Goal: Task Accomplishment & Management: Manage account settings

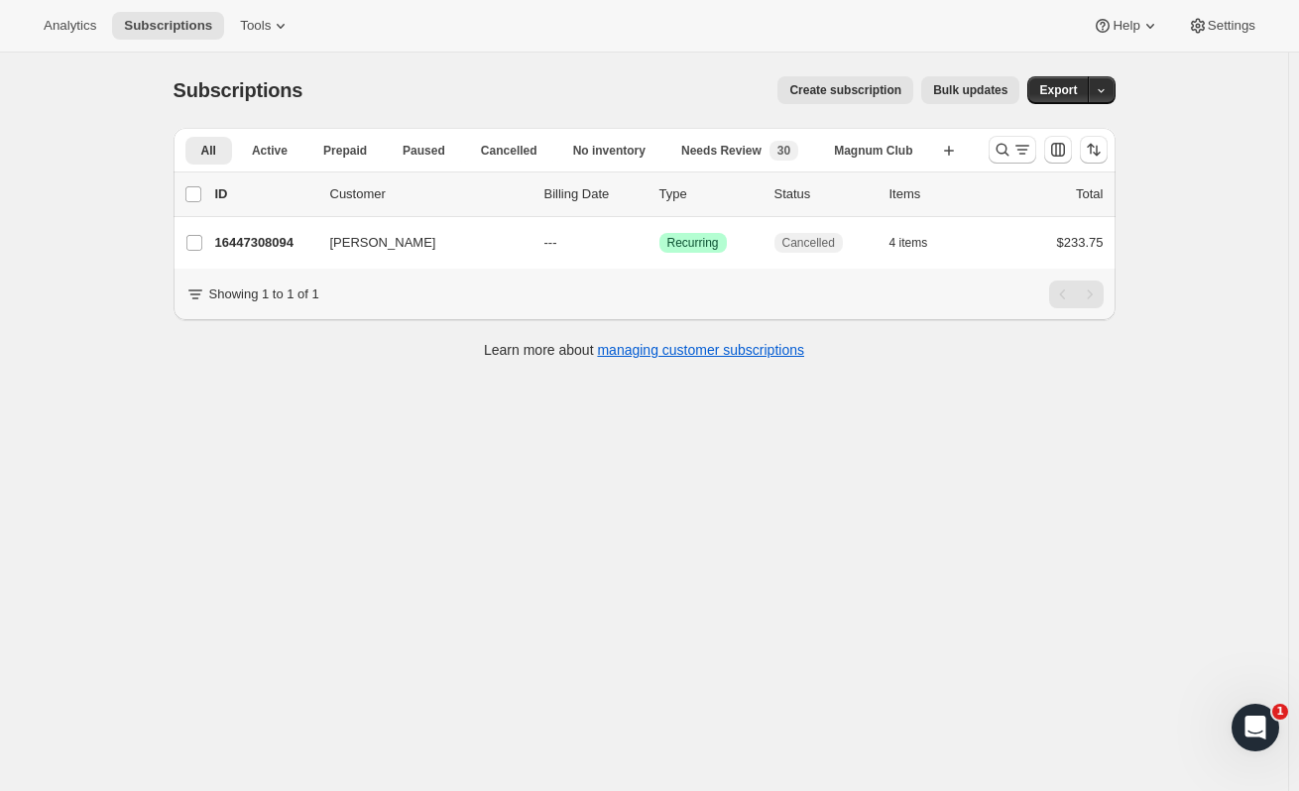
click at [294, 236] on p "16447308094" at bounding box center [264, 243] width 99 height 20
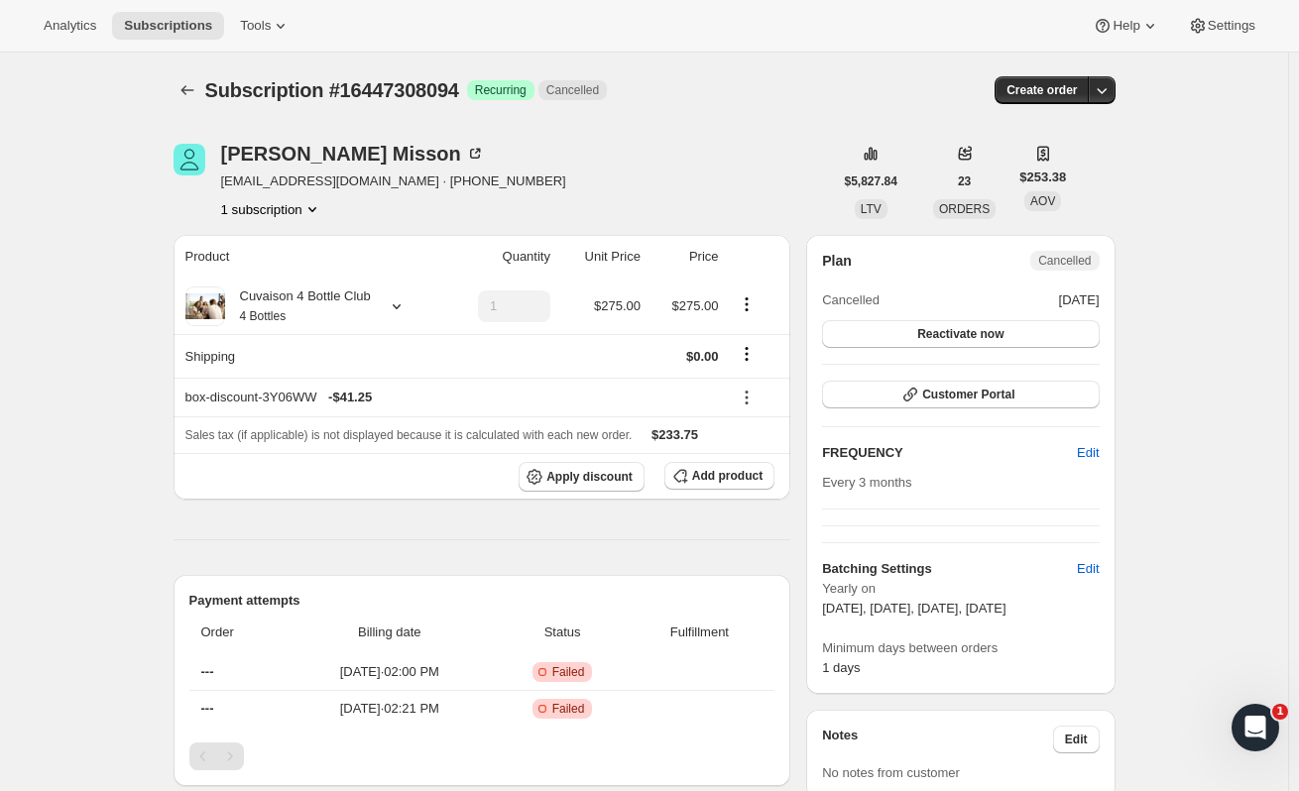
click at [138, 23] on span "Subscriptions" at bounding box center [168, 26] width 88 height 16
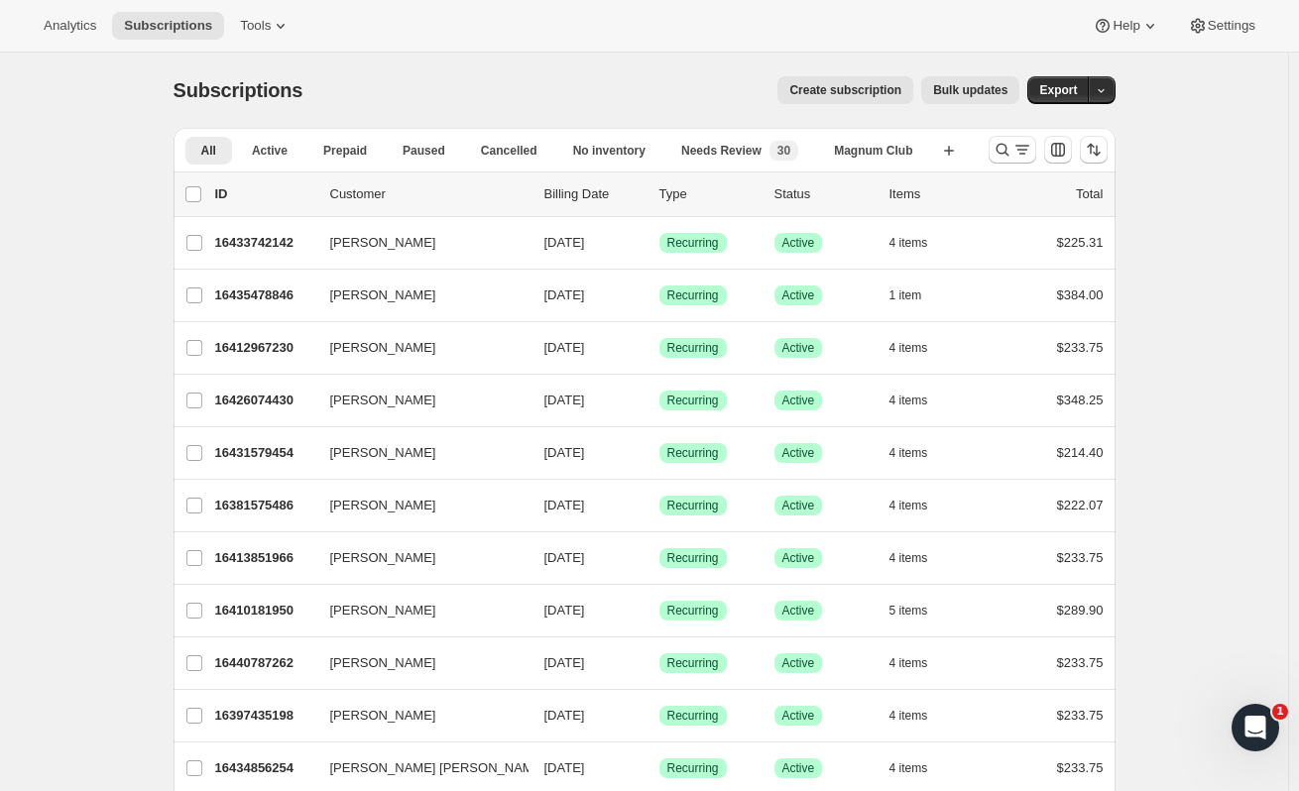
click at [309, 241] on p "16433742142" at bounding box center [264, 243] width 99 height 20
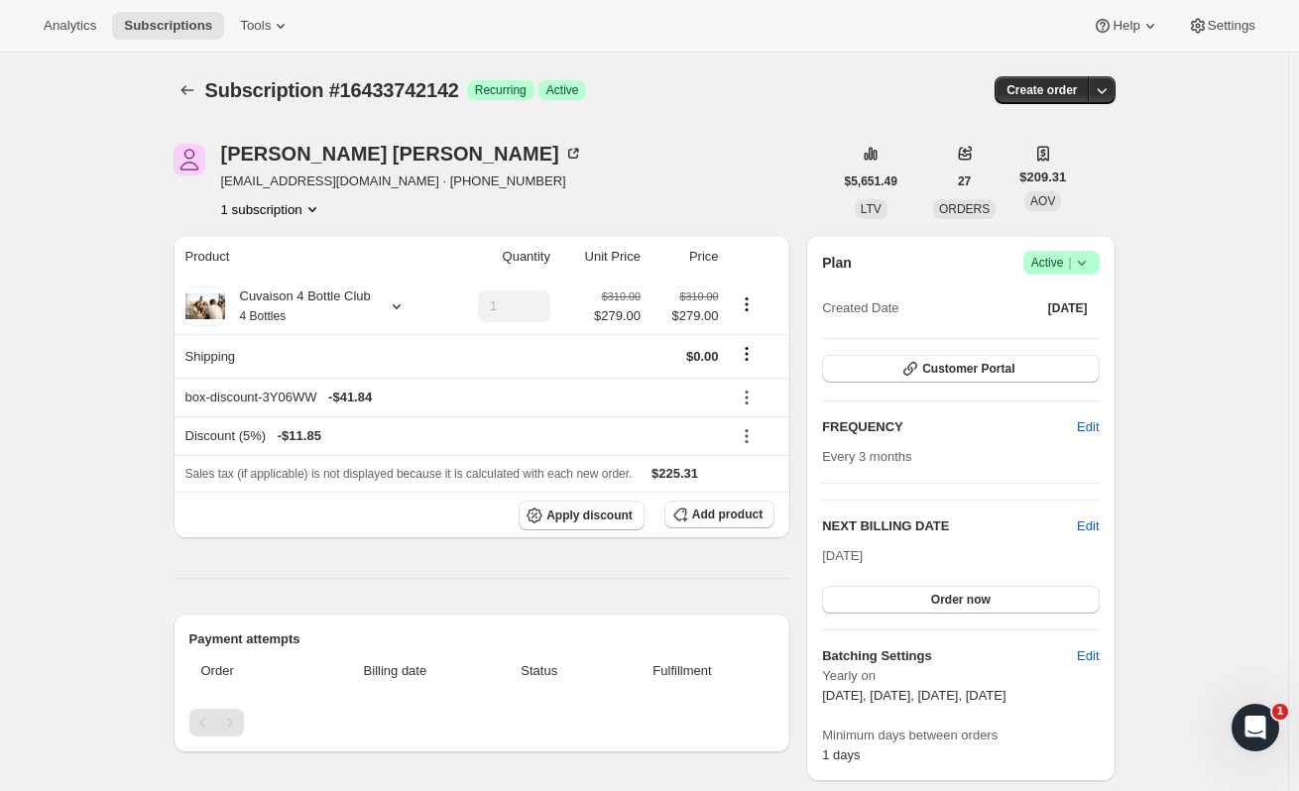
click at [80, 23] on span "Analytics" at bounding box center [70, 26] width 53 height 16
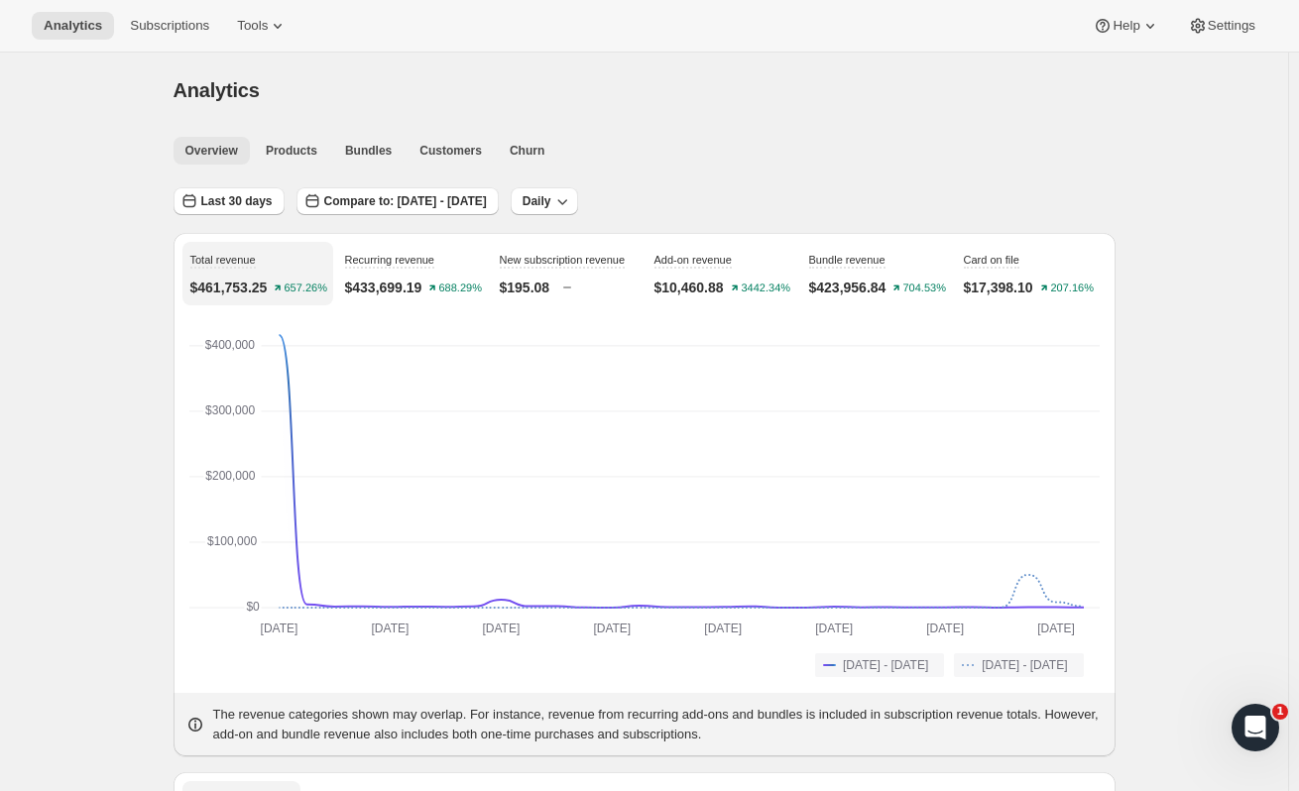
click at [433, 157] on span "Customers" at bounding box center [450, 151] width 62 height 16
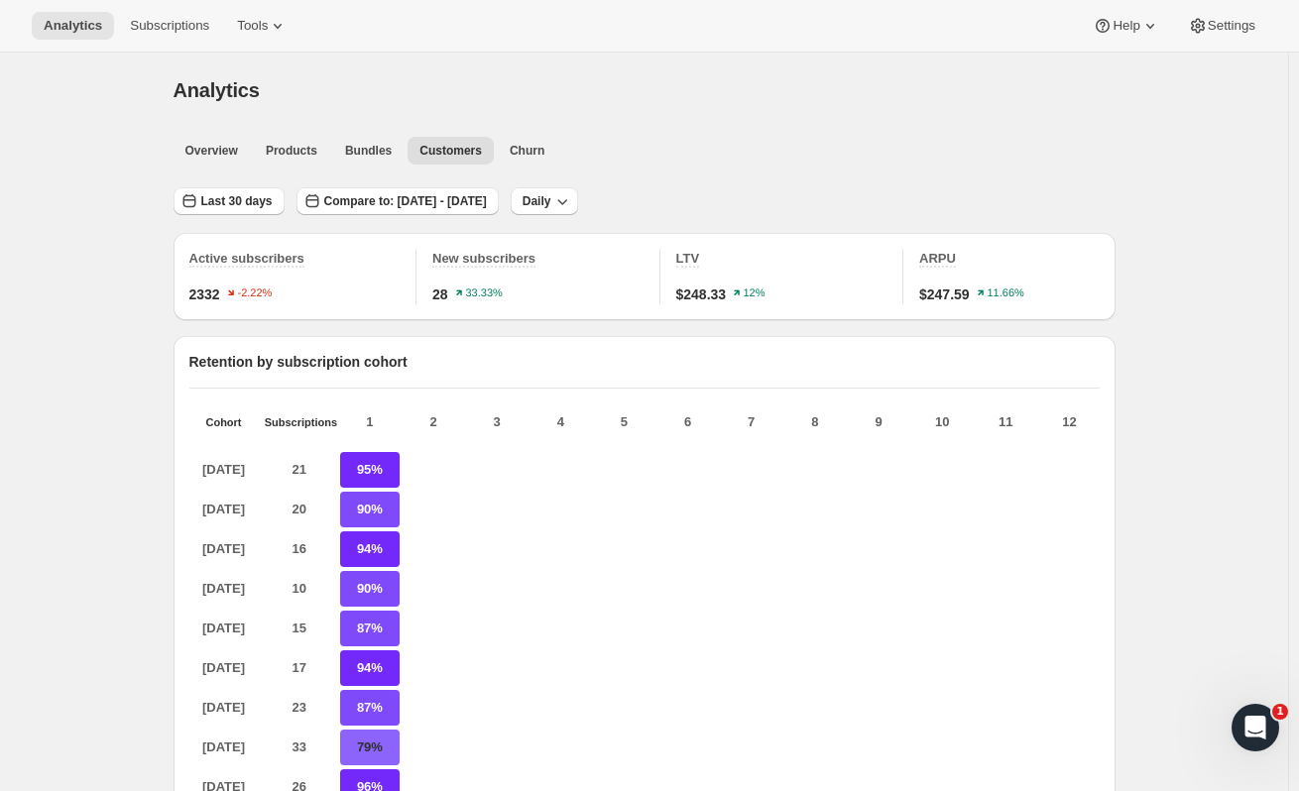
click at [177, 35] on button "Subscriptions" at bounding box center [169, 26] width 103 height 28
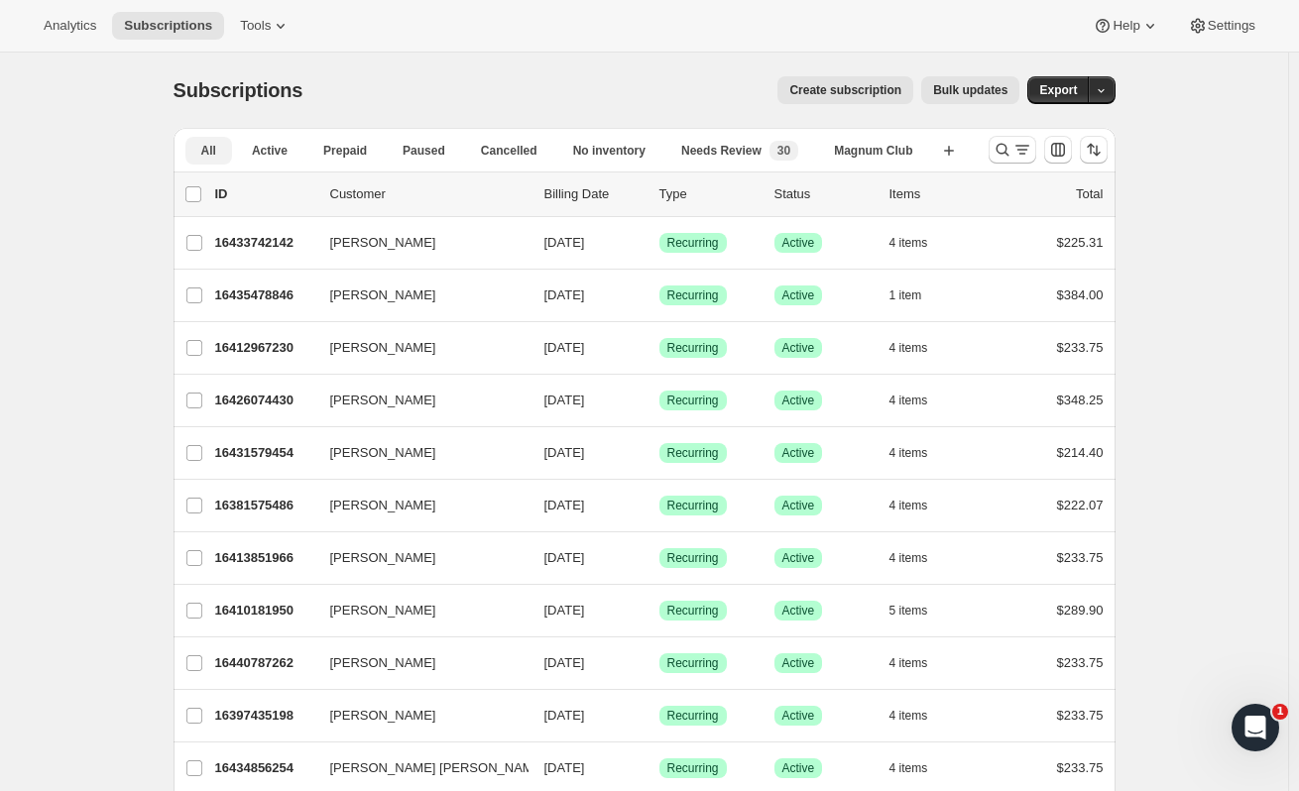
click at [277, 151] on span "Active" at bounding box center [270, 151] width 36 height 16
click at [1115, 85] on button "button" at bounding box center [1102, 90] width 28 height 28
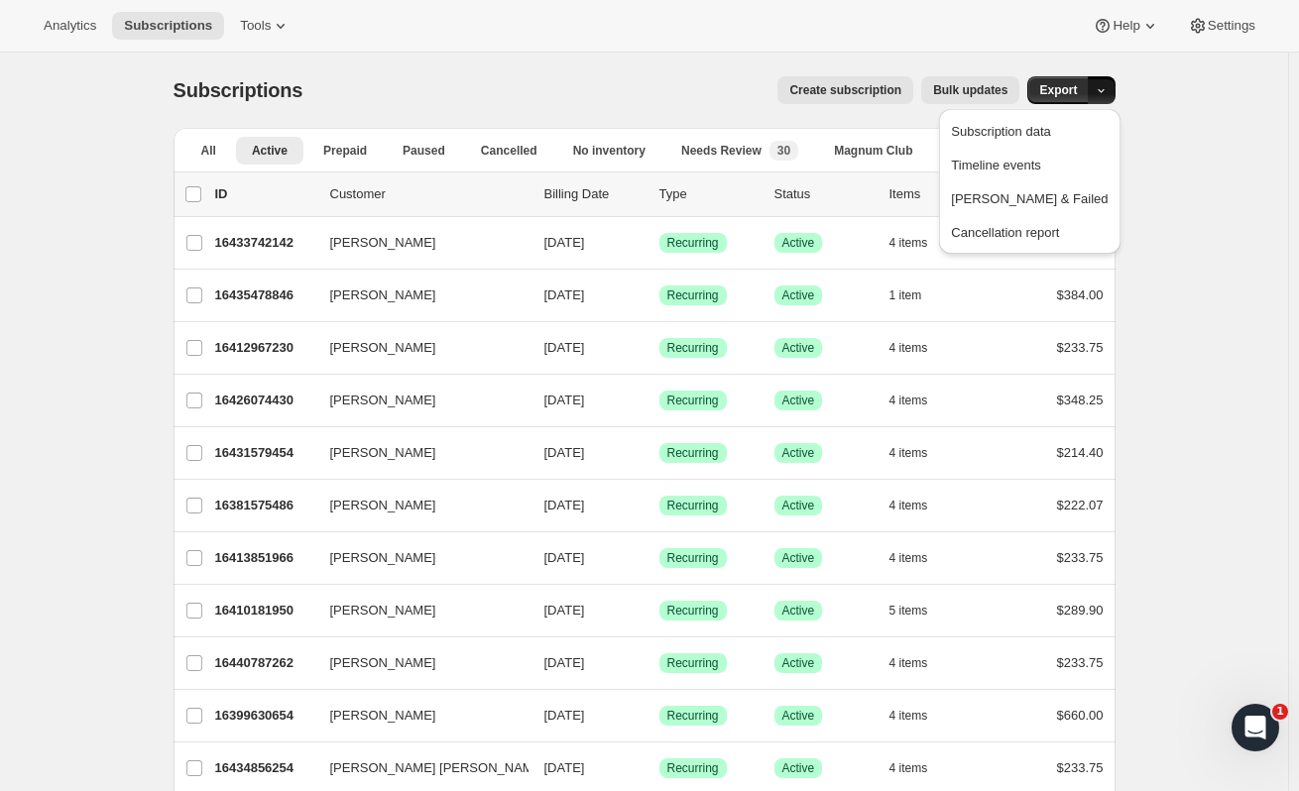
click at [1050, 125] on span "Subscription data" at bounding box center [1000, 131] width 99 height 15
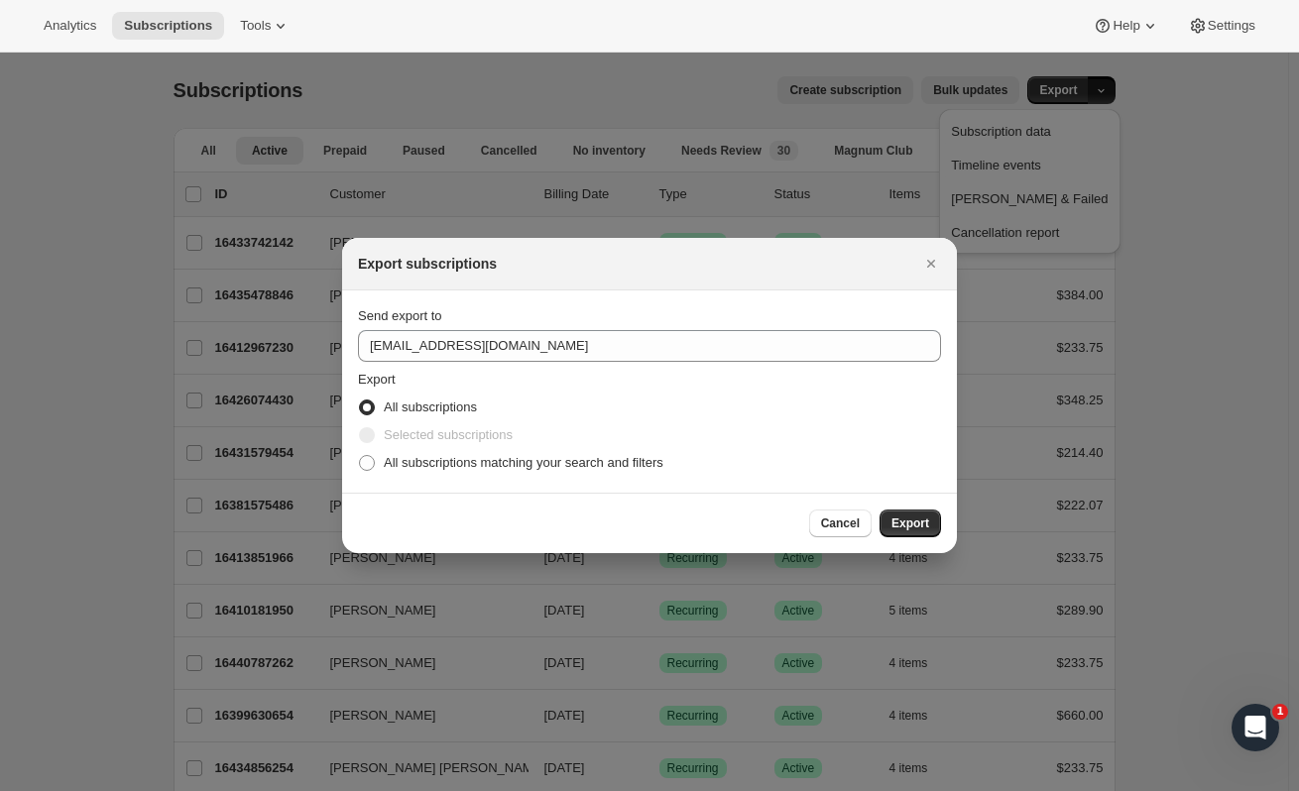
click at [901, 524] on span "Export" at bounding box center [910, 524] width 38 height 16
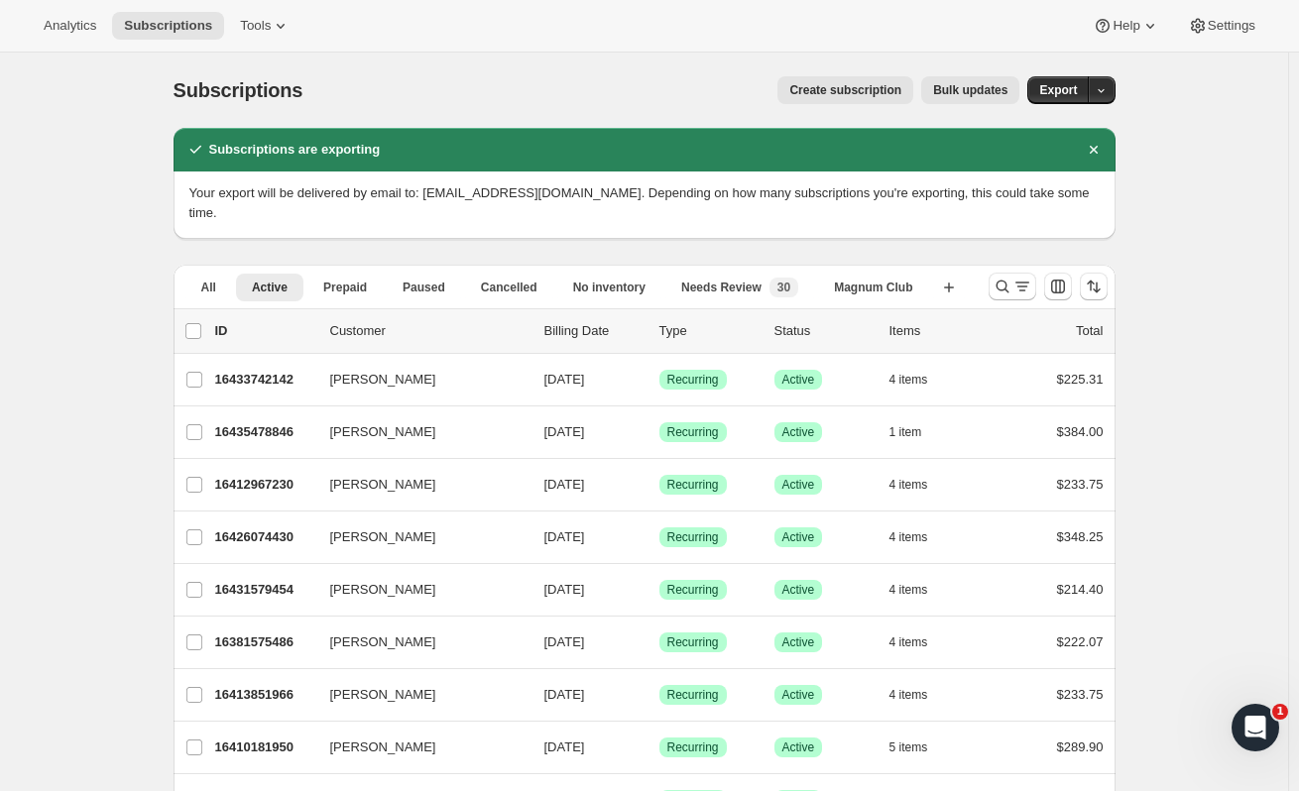
click at [1144, 44] on div "Analytics Subscriptions Tools Help Settings" at bounding box center [649, 26] width 1299 height 53
click at [1072, 83] on span "Export" at bounding box center [1058, 90] width 38 height 16
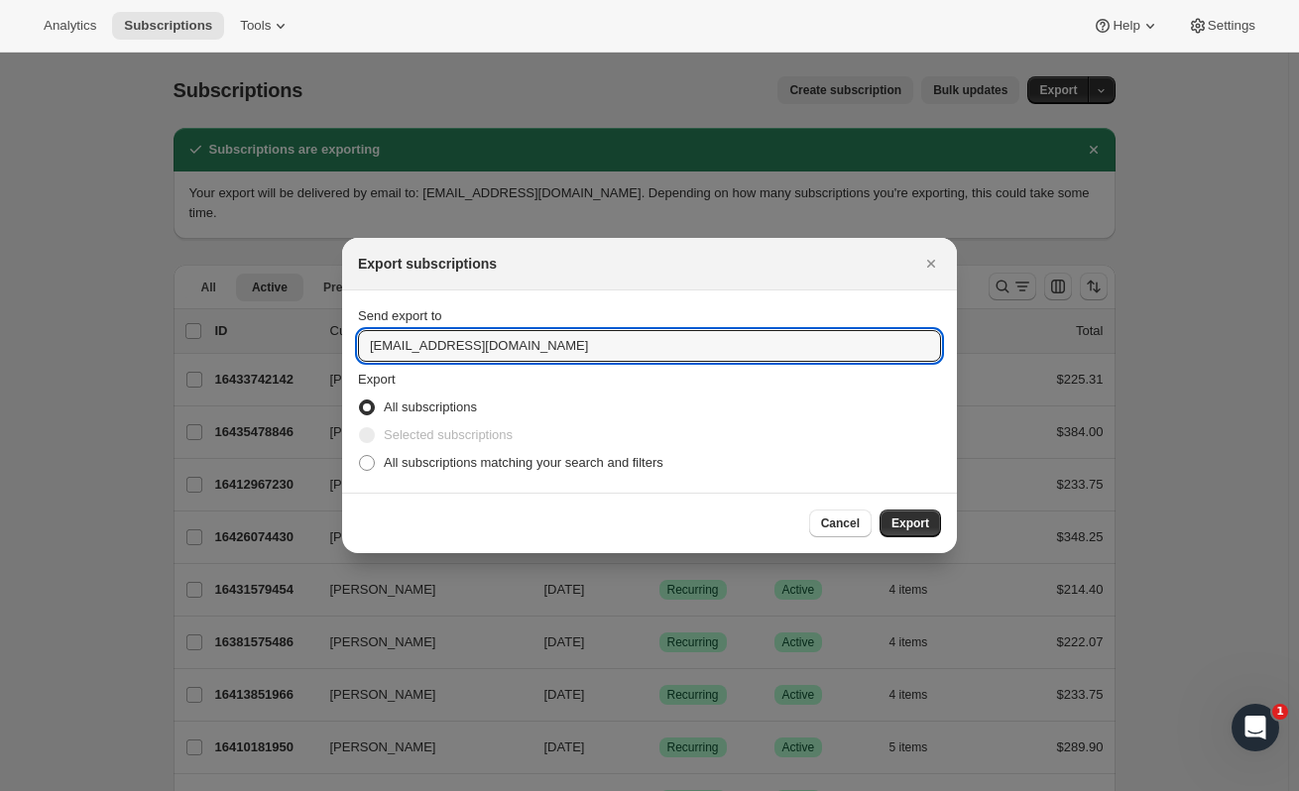
click at [592, 356] on input "[EMAIL_ADDRESS][DOMAIN_NAME]" at bounding box center [649, 346] width 583 height 32
drag, startPoint x: 592, startPoint y: 356, endPoint x: 287, endPoint y: 335, distance: 305.1
type input "[EMAIL_ADDRESS][DOMAIN_NAME]"
click at [909, 512] on button "Export" at bounding box center [909, 524] width 61 height 28
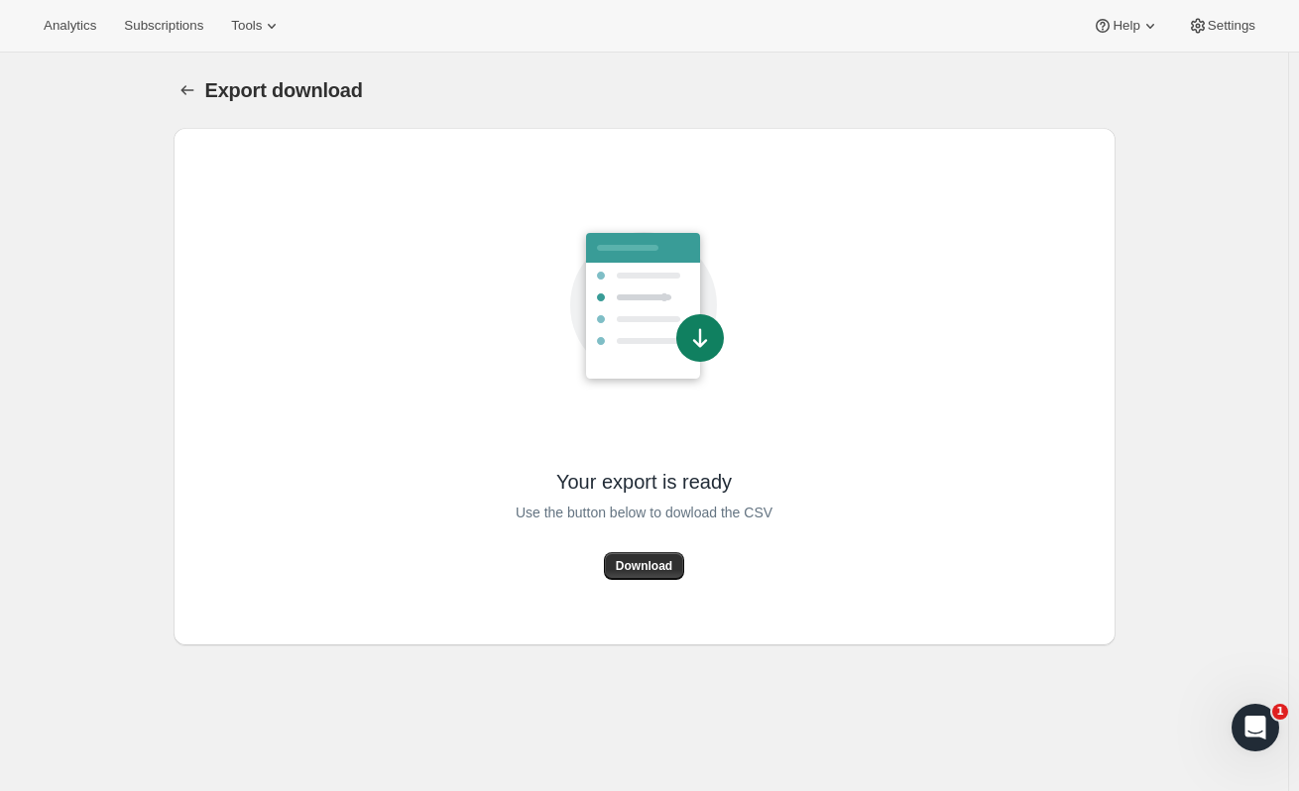
click at [646, 571] on span "Download" at bounding box center [644, 566] width 57 height 16
click at [189, 82] on icon "Export download" at bounding box center [187, 90] width 20 height 20
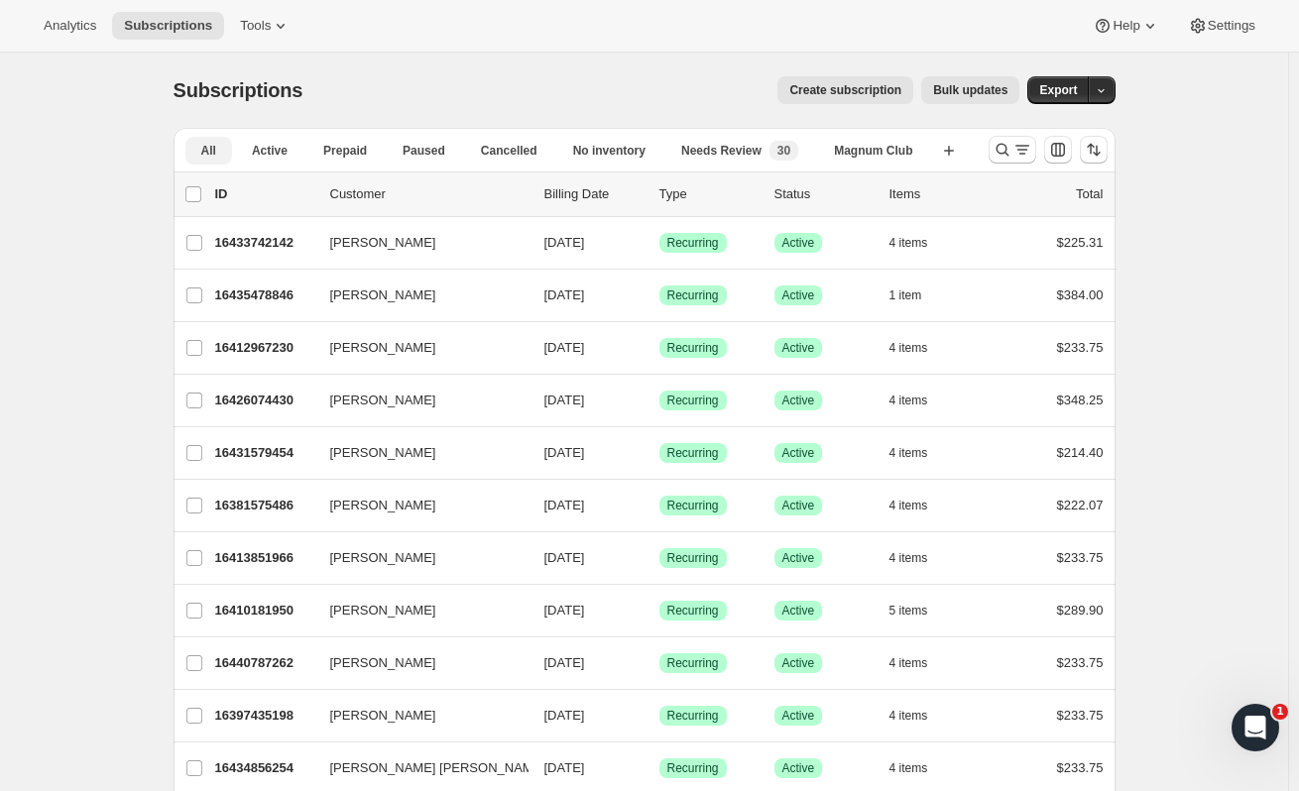
click at [296, 146] on button "Active" at bounding box center [269, 151] width 67 height 28
click at [1100, 95] on icon "button" at bounding box center [1100, 90] width 13 height 13
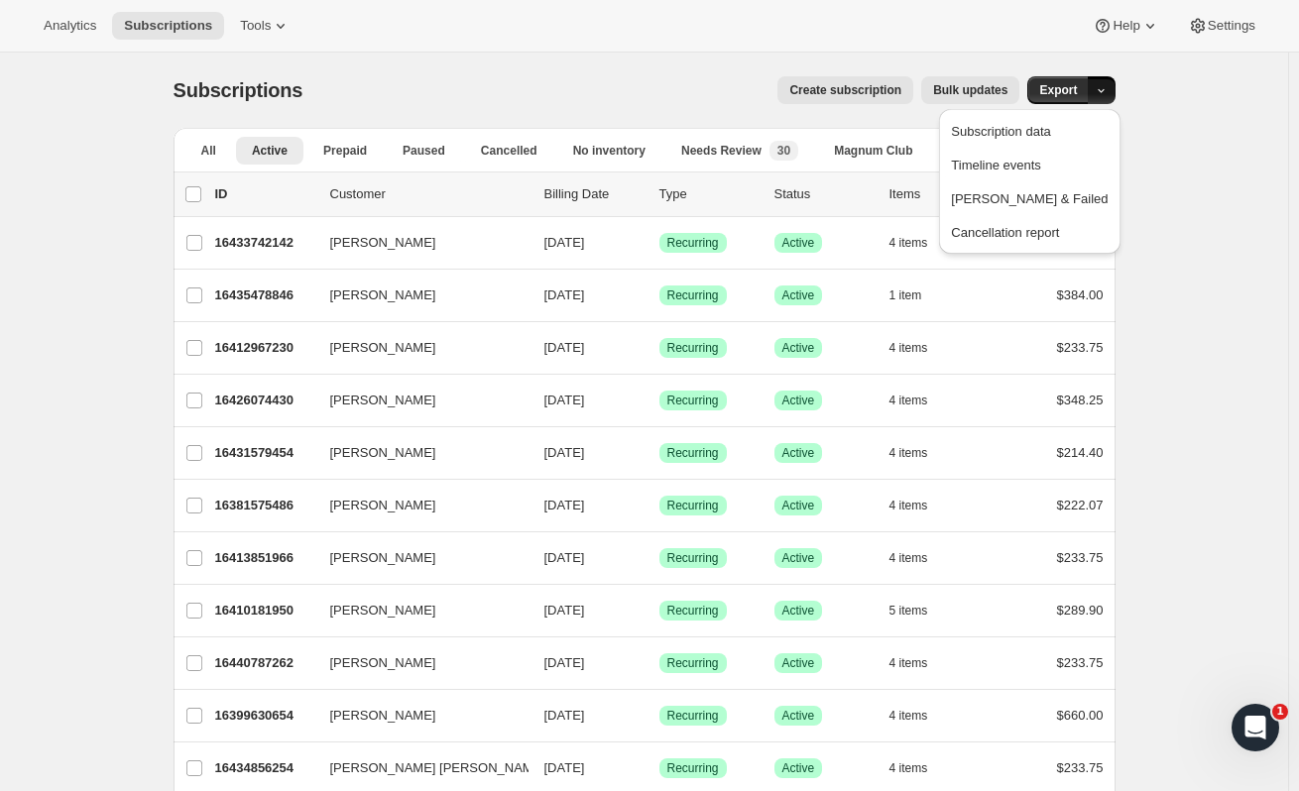
click at [1069, 94] on span "Export" at bounding box center [1058, 90] width 38 height 16
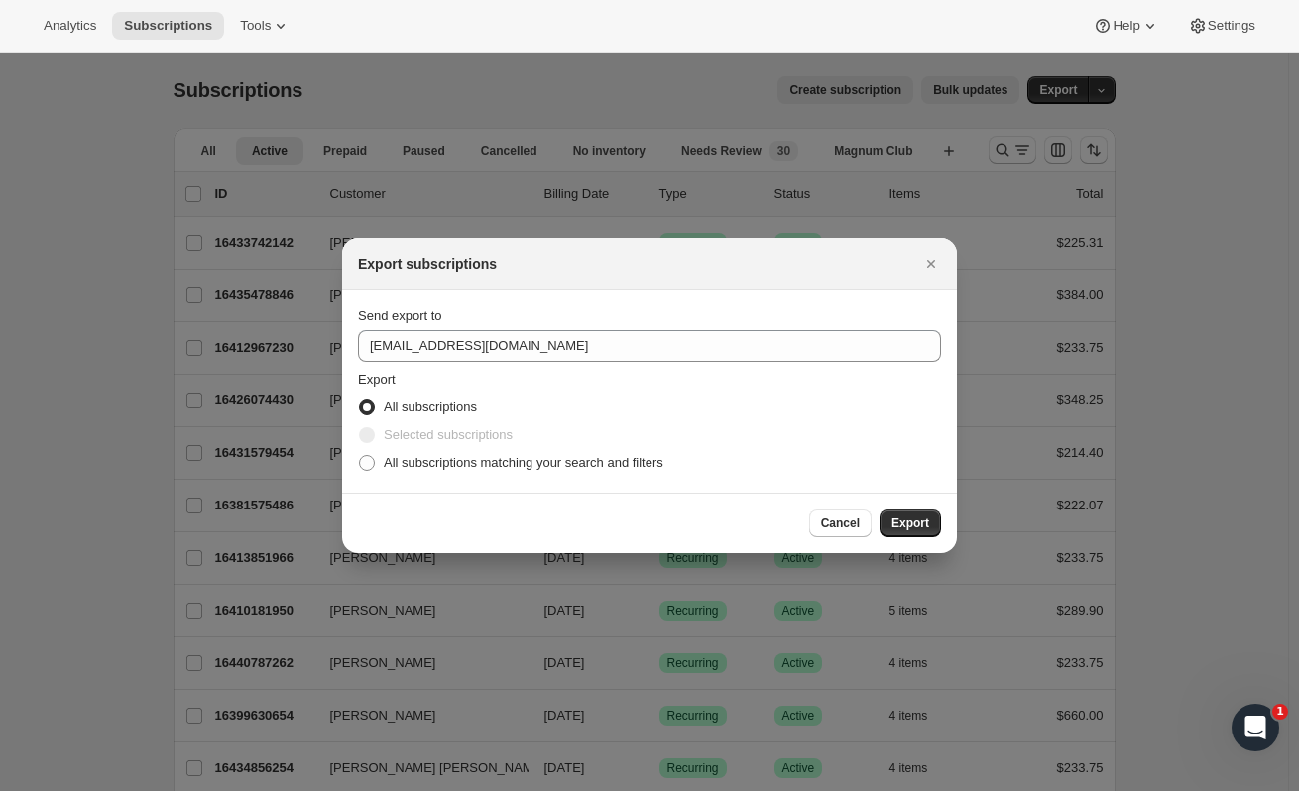
click at [472, 462] on span "All subscriptions matching your search and filters" at bounding box center [524, 462] width 280 height 15
click at [360, 456] on input "All subscriptions matching your search and filters" at bounding box center [359, 455] width 1 height 1
radio input "true"
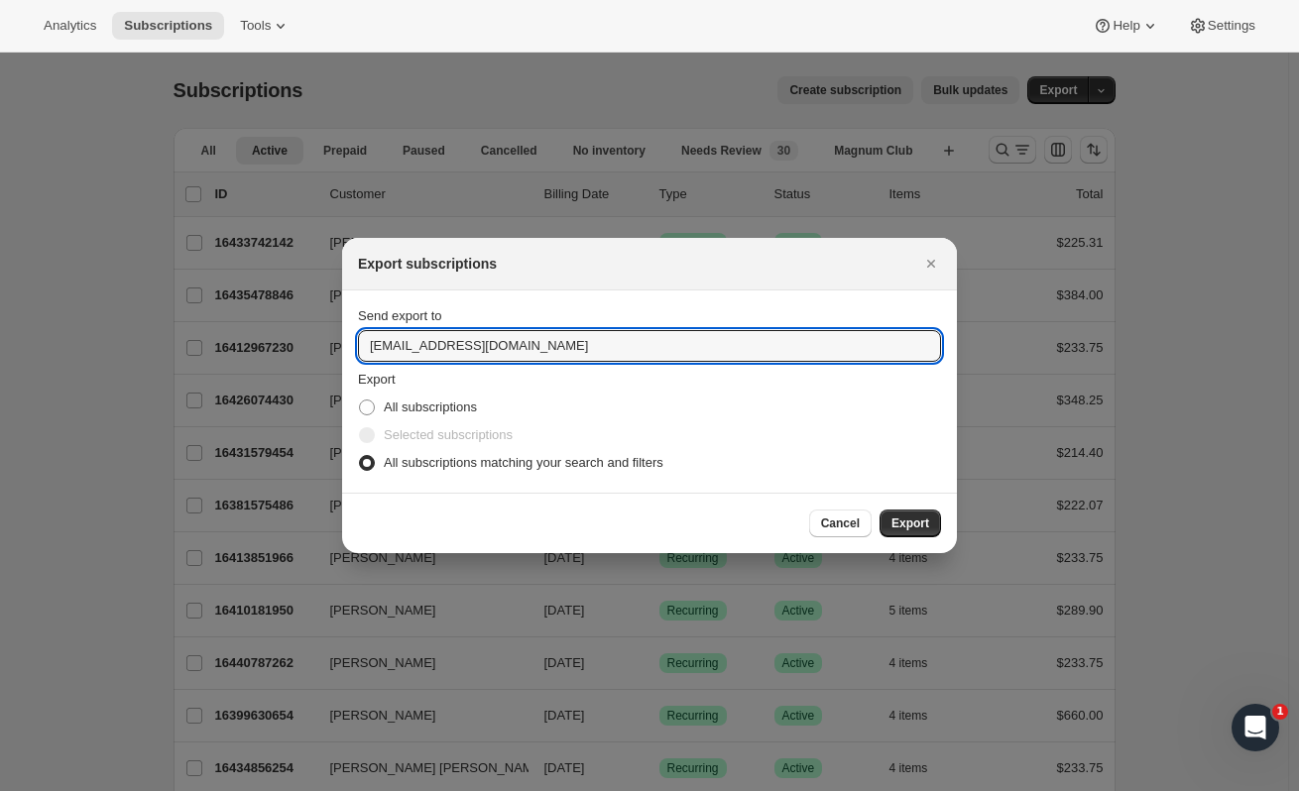
drag, startPoint x: 423, startPoint y: 351, endPoint x: 203, endPoint y: 341, distance: 220.3
type input "[EMAIL_ADDRESS][DOMAIN_NAME]"
click at [933, 527] on button "Export" at bounding box center [909, 524] width 61 height 28
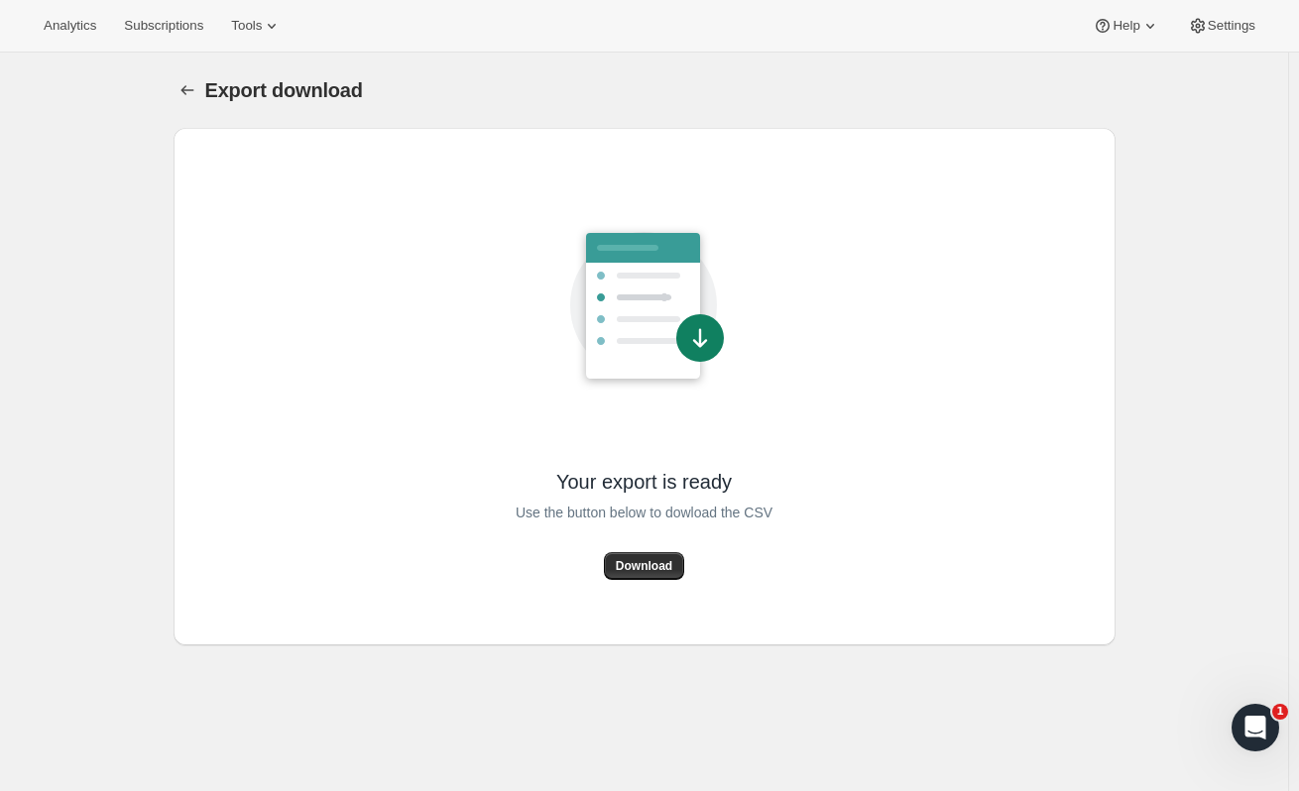
click at [657, 572] on span "Download" at bounding box center [644, 566] width 57 height 16
click at [660, 556] on button "Download" at bounding box center [644, 566] width 80 height 28
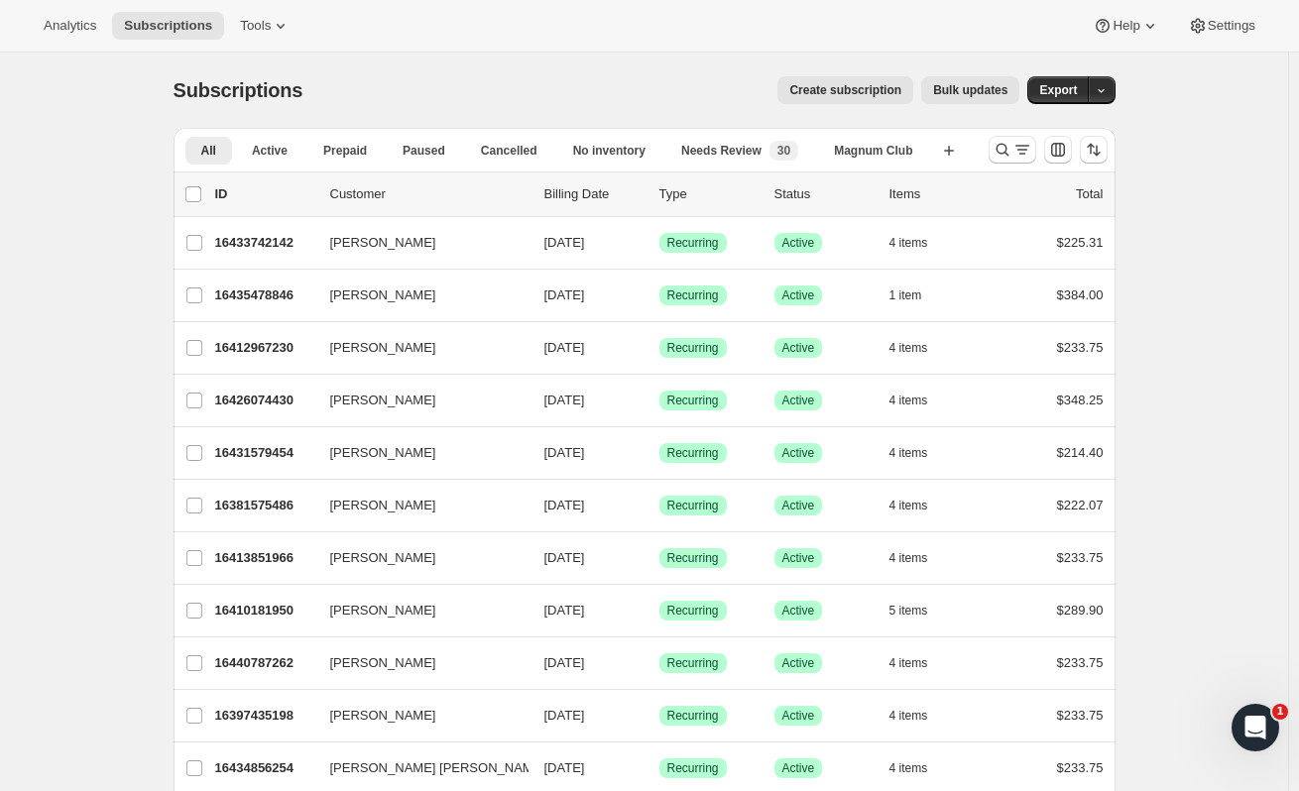
click at [247, 240] on p "16433742142" at bounding box center [264, 243] width 99 height 20
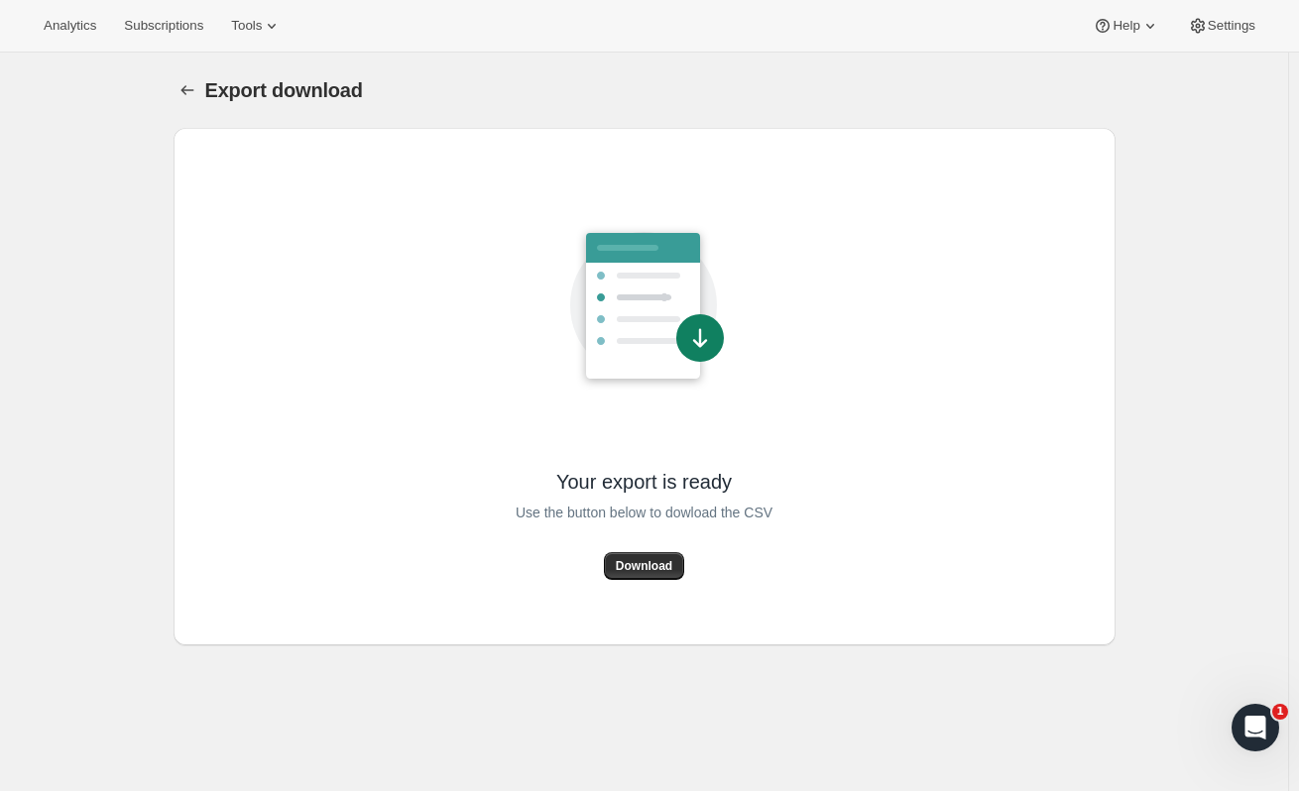
click at [657, 565] on span "Download" at bounding box center [644, 566] width 57 height 16
